Goal: Information Seeking & Learning: Check status

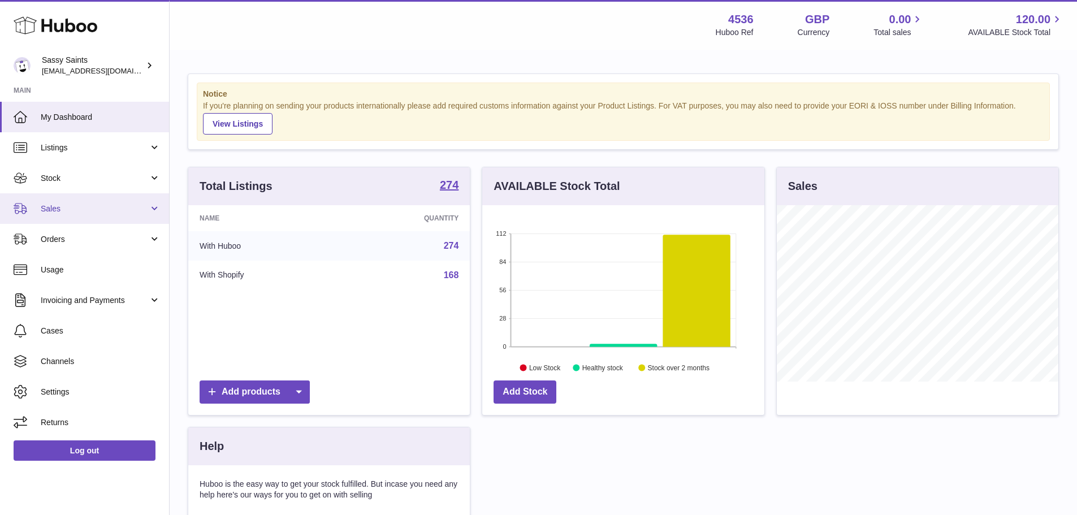
scroll to position [176, 282]
click at [98, 209] on span "Sales" at bounding box center [95, 208] width 108 height 11
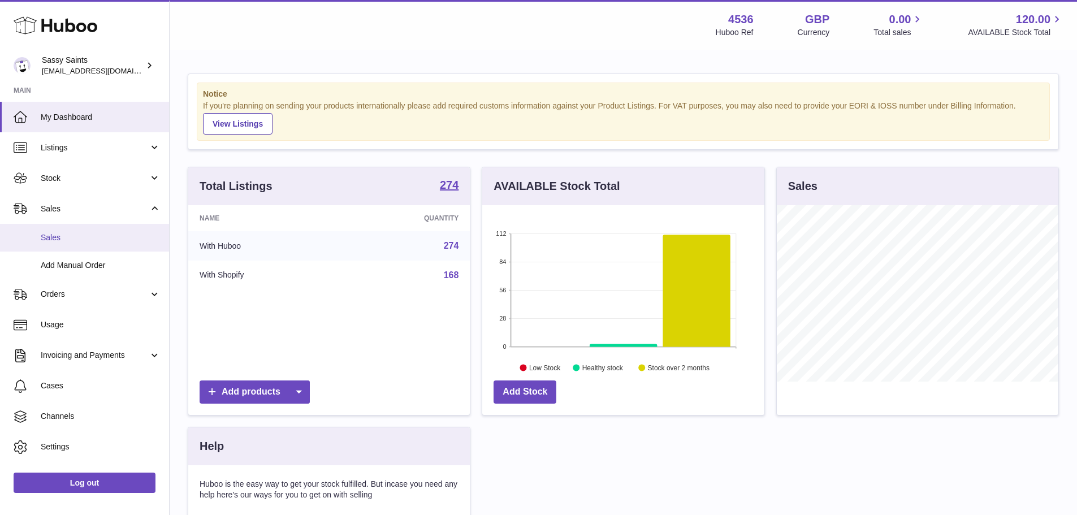
click at [85, 236] on span "Sales" at bounding box center [101, 237] width 120 height 11
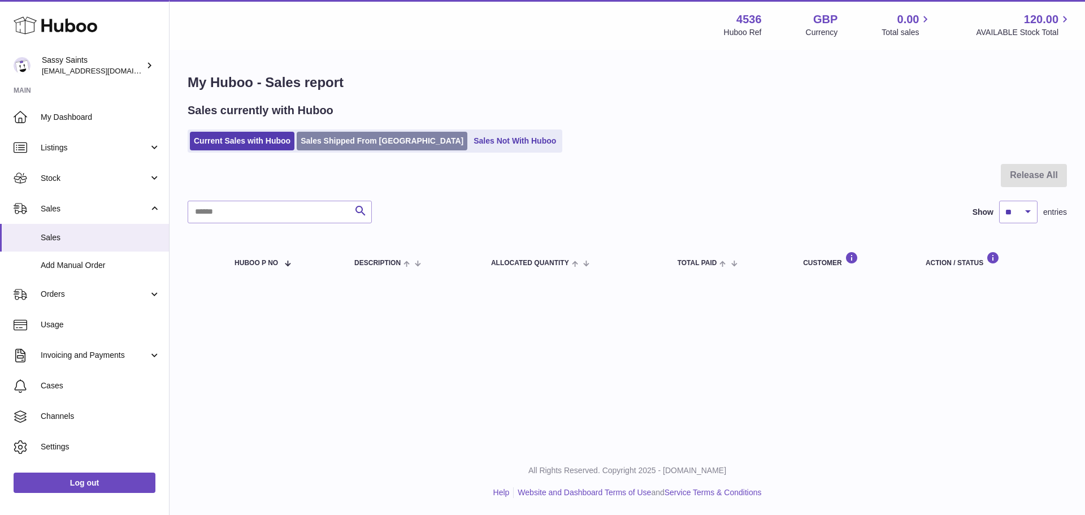
click at [375, 144] on link "Sales Shipped From [GEOGRAPHIC_DATA]" at bounding box center [382, 141] width 171 height 19
